Goal: Information Seeking & Learning: Learn about a topic

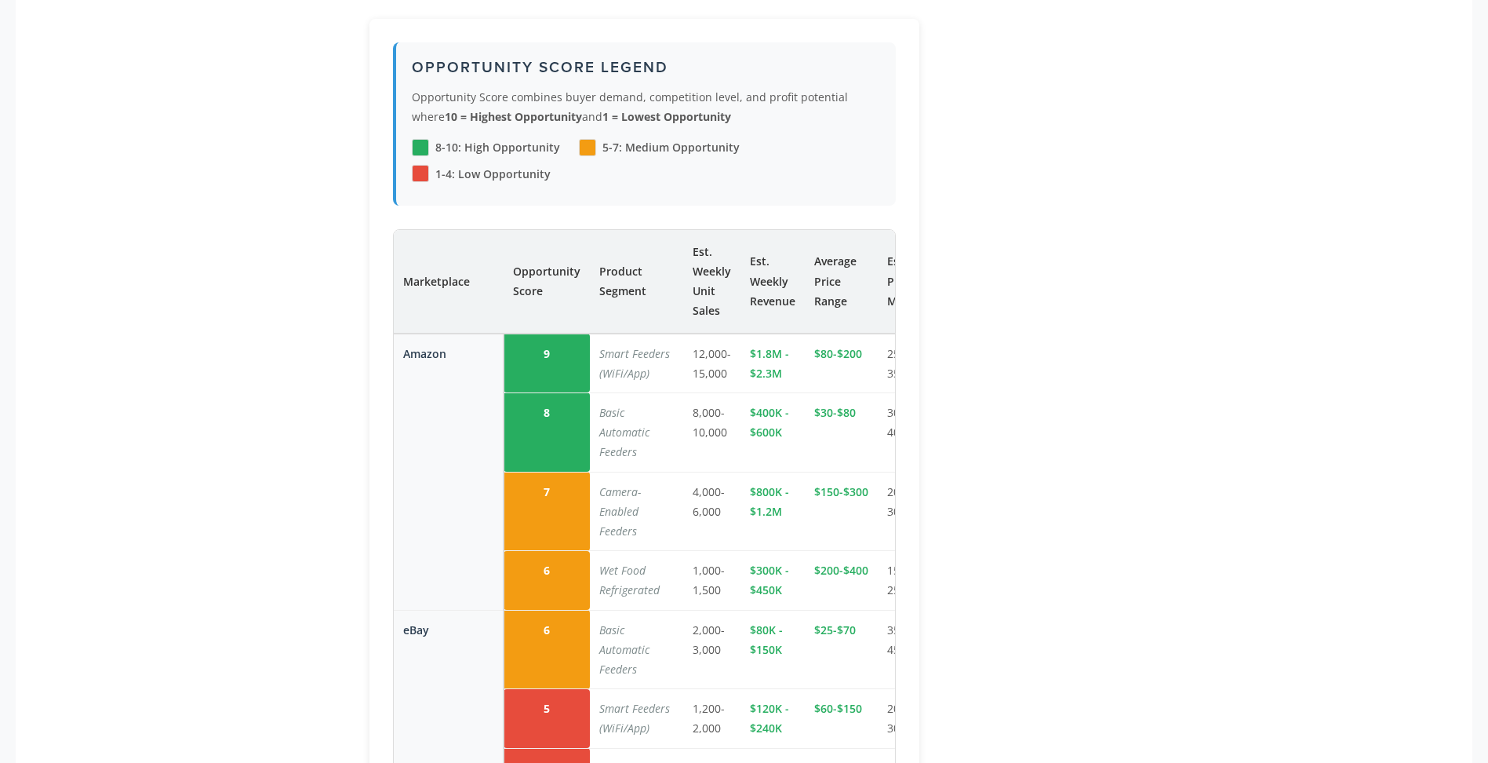
scroll to position [2354, 0]
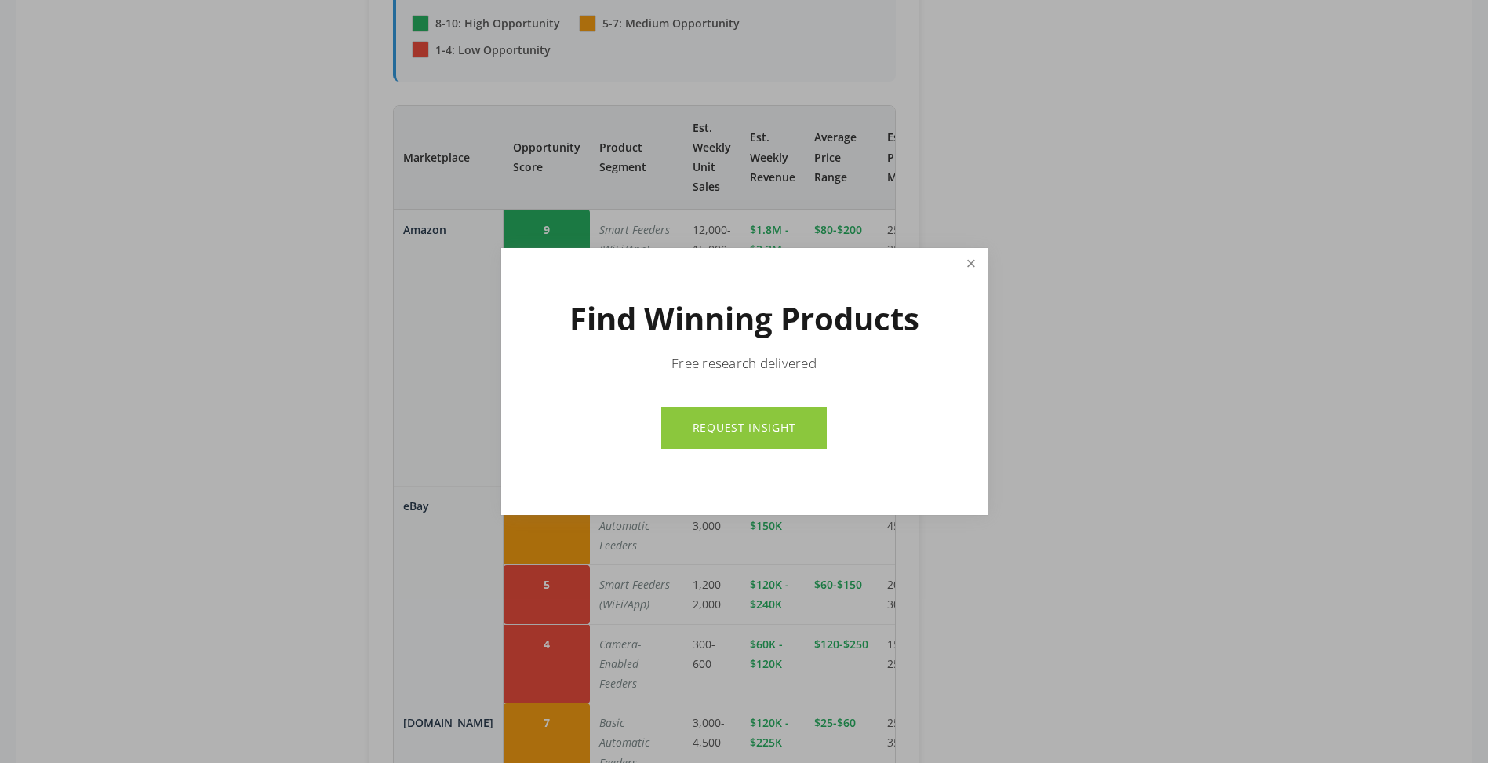
click at [969, 266] on link "Close" at bounding box center [970, 265] width 27 height 30
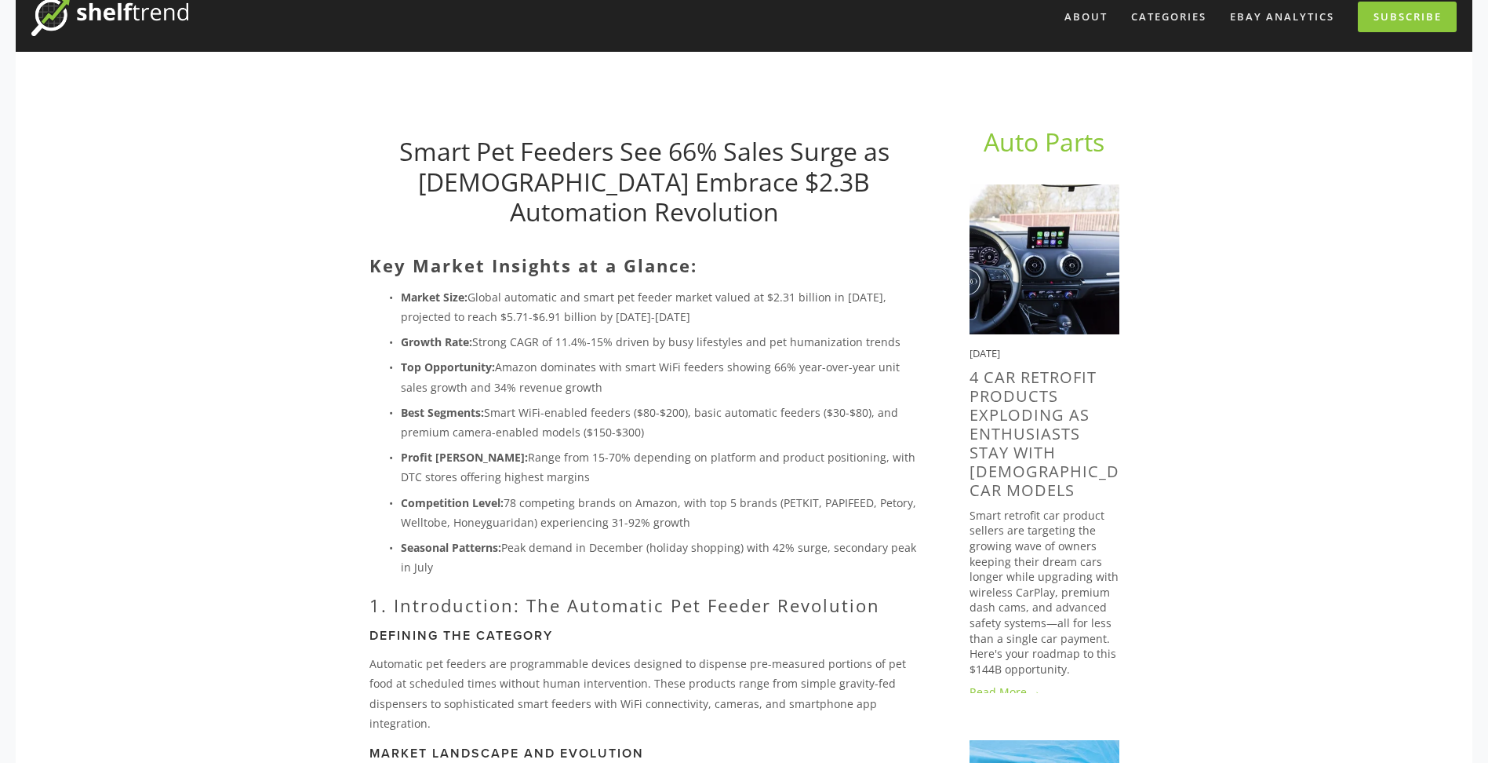
scroll to position [0, 0]
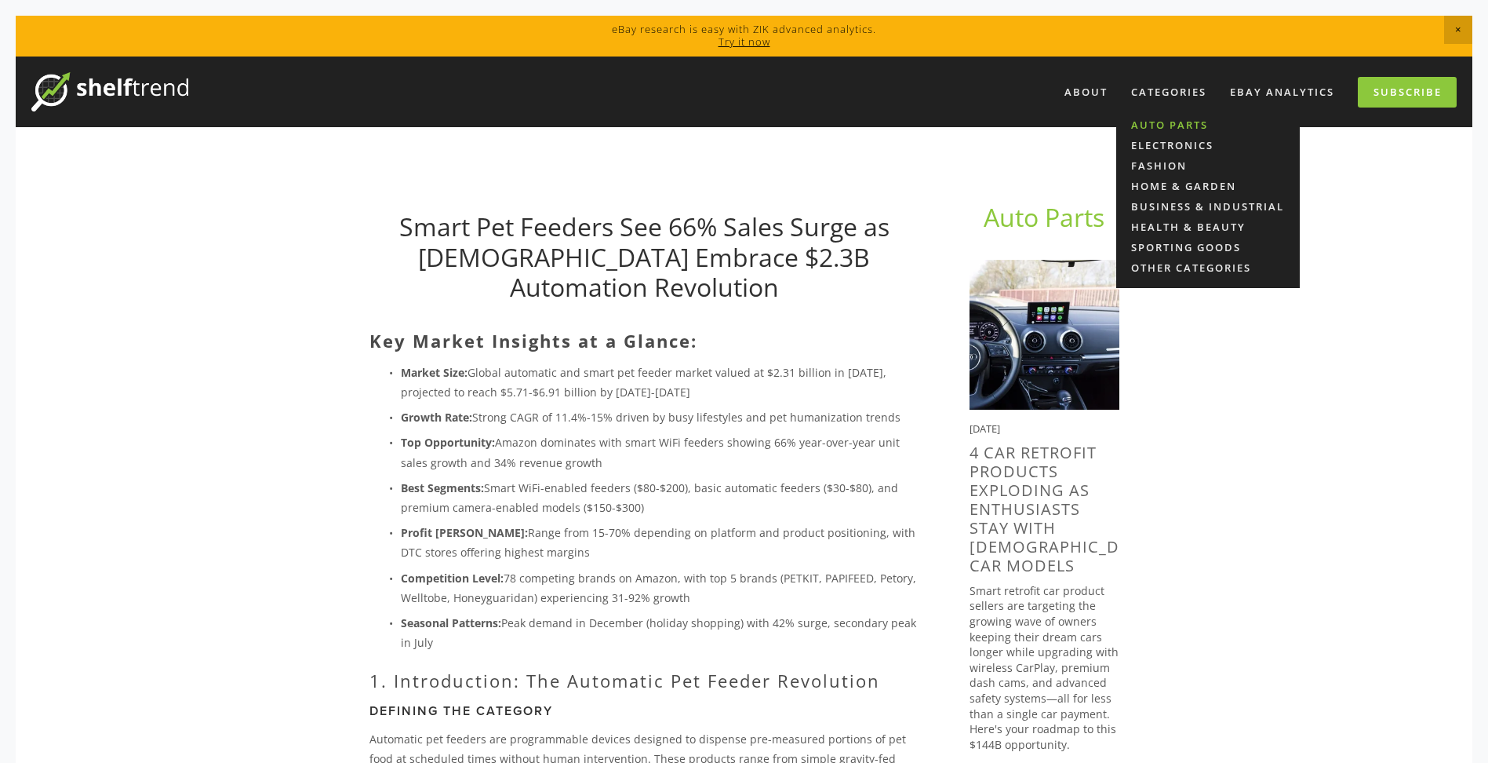
click at [1152, 124] on link "Auto Parts" at bounding box center [1208, 125] width 184 height 20
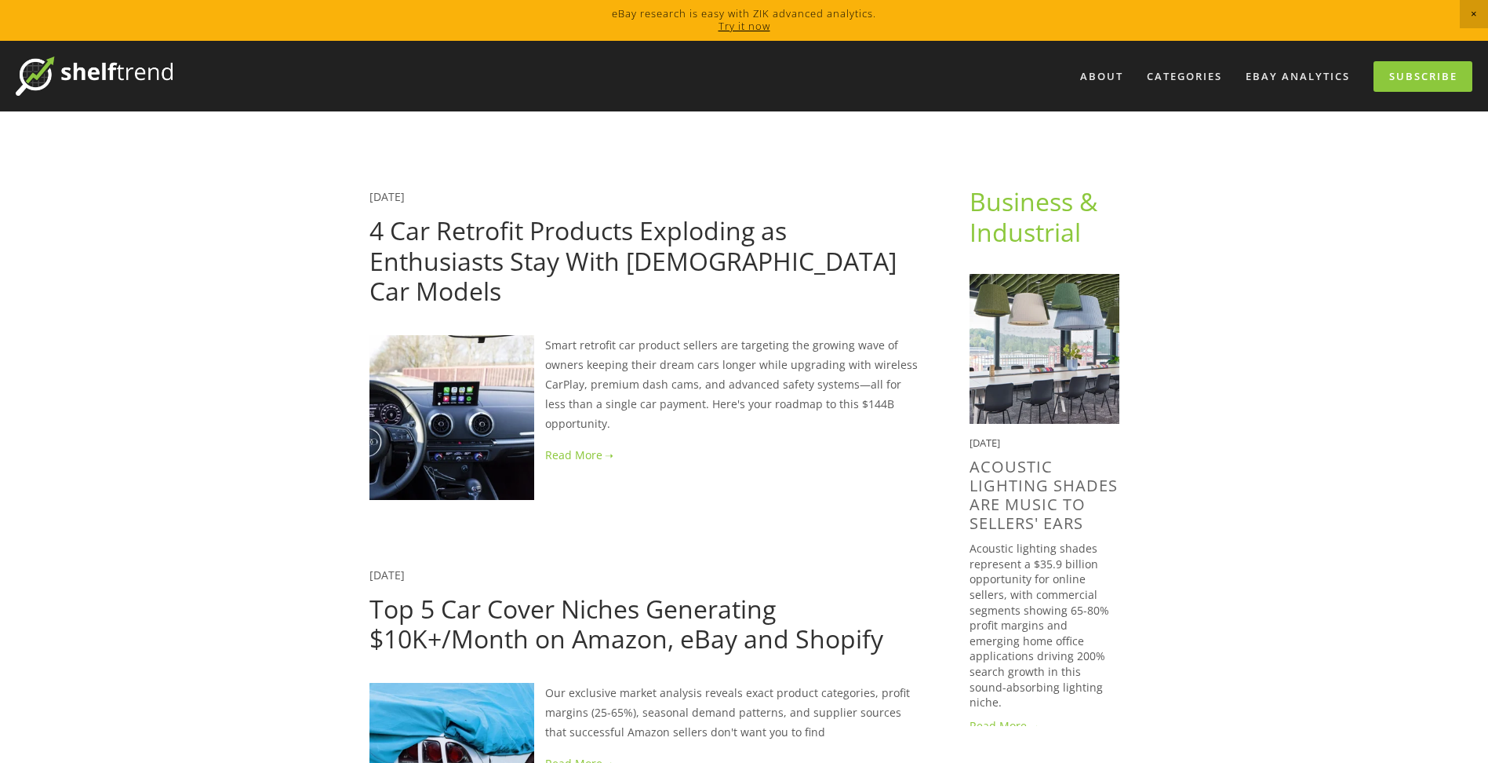
click at [712, 261] on link "4 Car Retrofit Products Exploding as Enthusiasts Stay With [DEMOGRAPHIC_DATA] C…" at bounding box center [632, 260] width 527 height 94
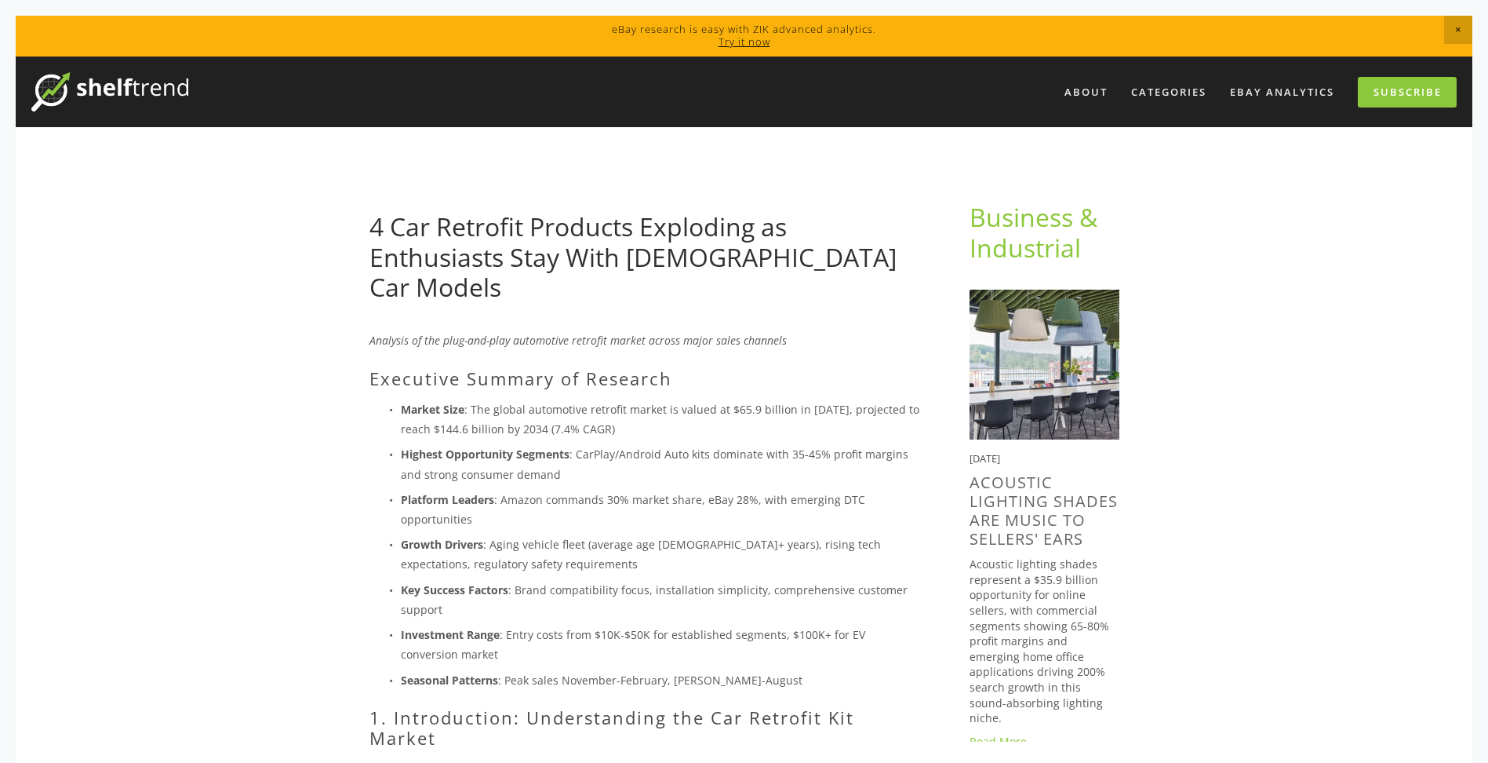
click at [747, 38] on link "Try it now" at bounding box center [745, 42] width 52 height 14
